Goal: Check status: Check status

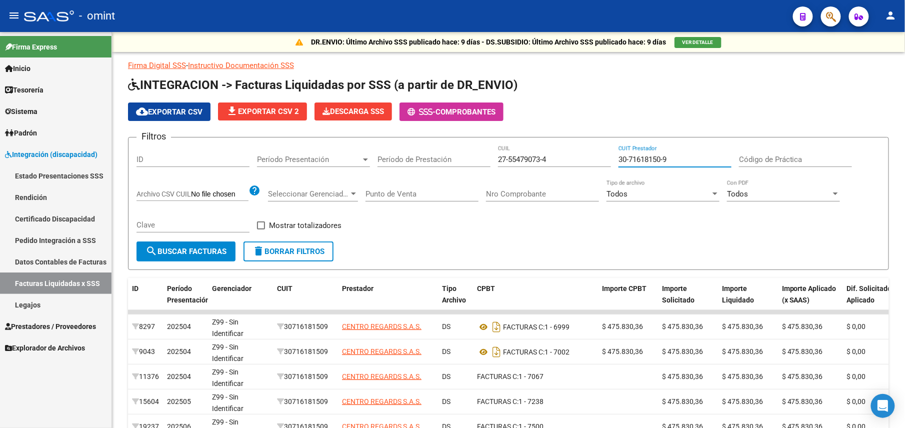
scroll to position [108, 0]
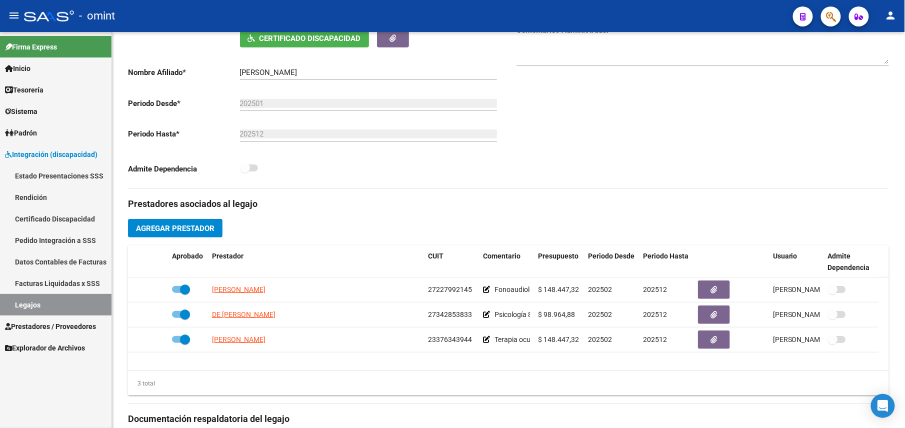
scroll to position [267, 0]
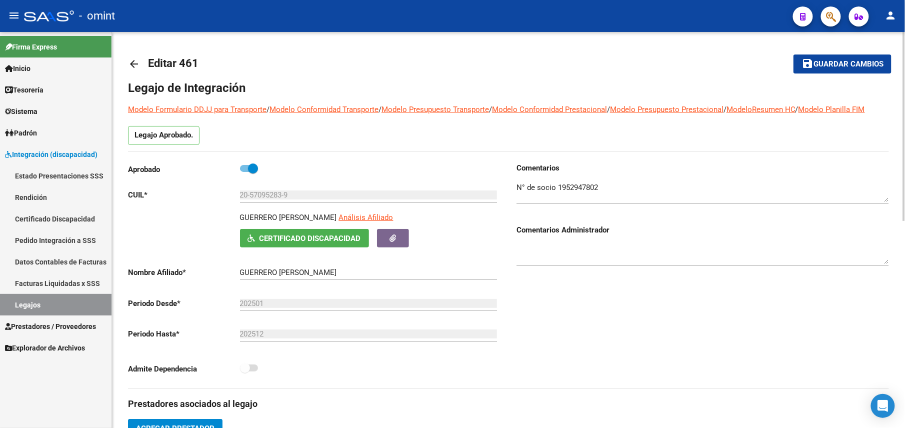
click at [133, 62] on mat-icon "arrow_back" at bounding box center [134, 64] width 12 height 12
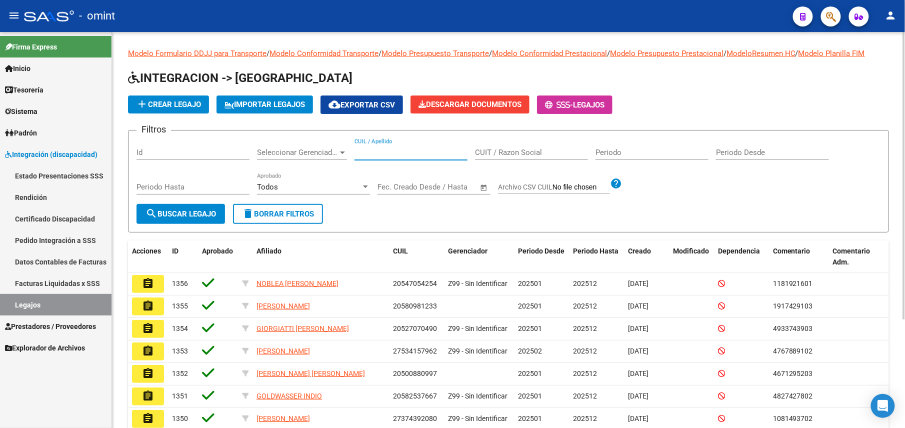
click at [415, 154] on input "CUIL / Apellido" at bounding box center [411, 152] width 113 height 9
paste input "20570952839"
type input "20570952839"
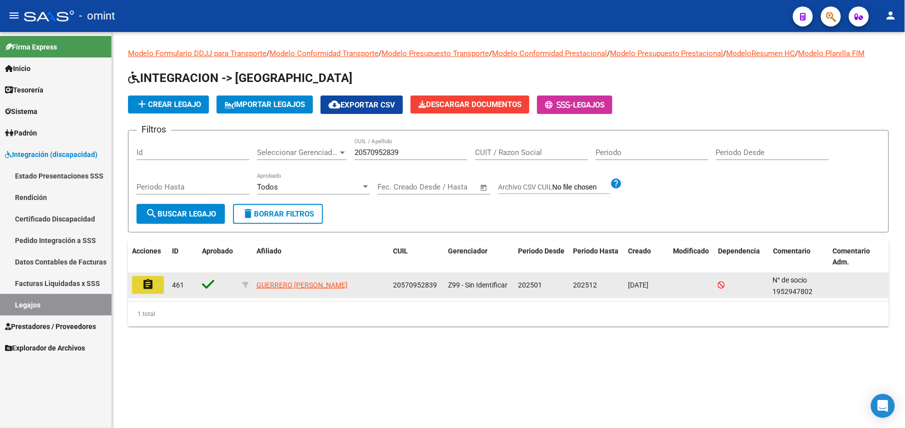
click at [154, 286] on button "assignment" at bounding box center [148, 285] width 32 height 18
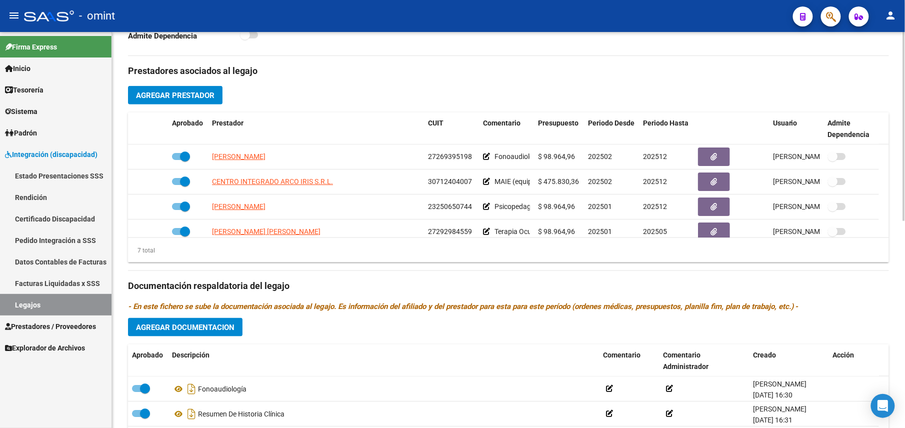
scroll to position [85, 0]
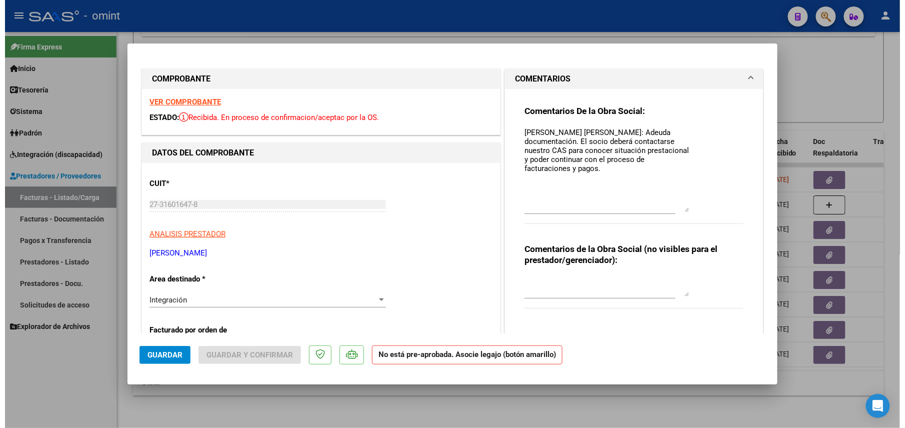
scroll to position [467, 0]
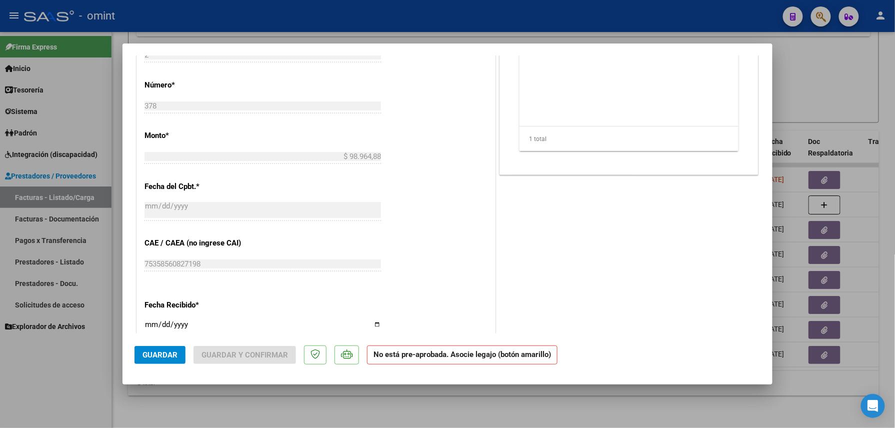
click at [882, 77] on div at bounding box center [447, 214] width 895 height 428
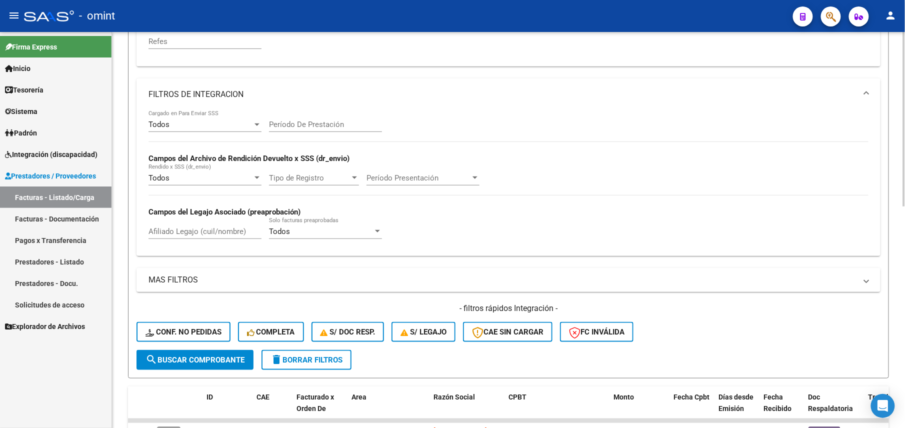
scroll to position [103, 0]
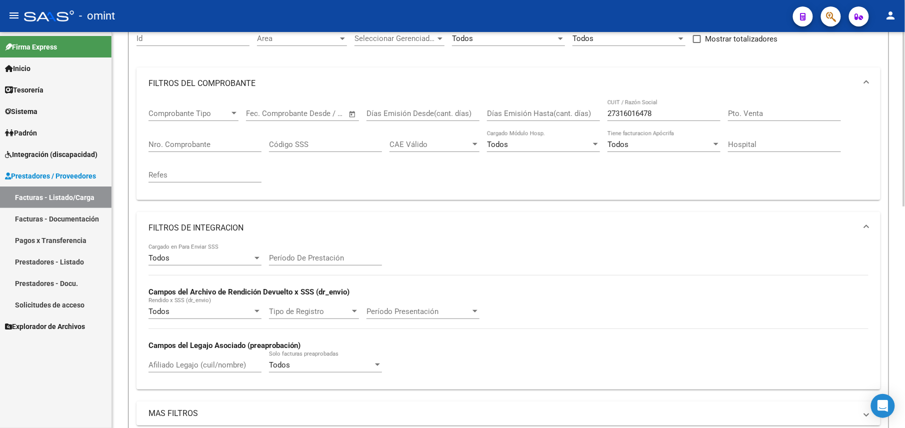
click at [658, 119] on div "27316016478 CUIT / Razón Social" at bounding box center [664, 111] width 113 height 22
click at [658, 113] on input "27316016478" at bounding box center [664, 113] width 113 height 9
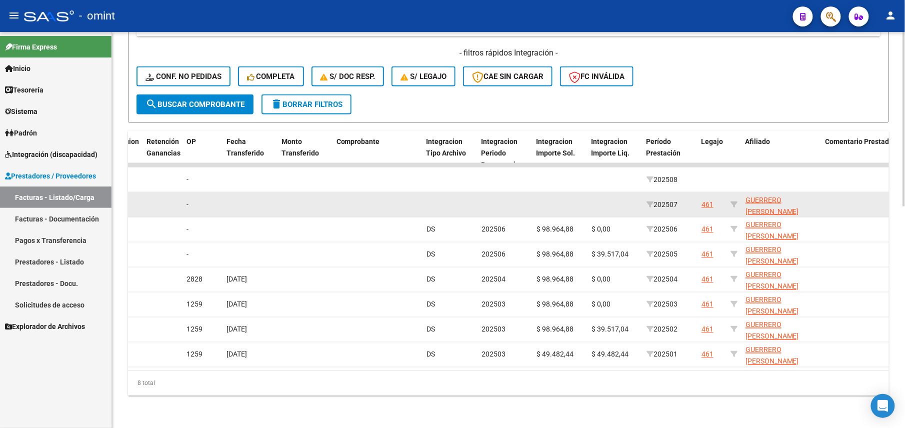
scroll to position [13, 0]
drag, startPoint x: 800, startPoint y: 197, endPoint x: 745, endPoint y: 202, distance: 55.3
click at [746, 202] on app-link-go-to "GUERRERO [PERSON_NAME] 20570952839" at bounding box center [782, 199] width 72 height 34
copy span "20570952839"
